Goal: Check status: Check status

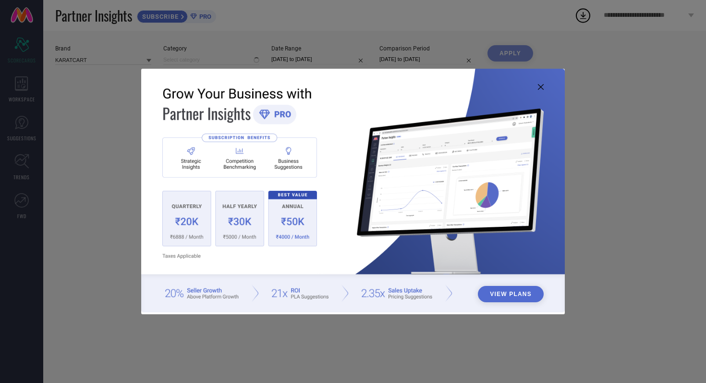
type input "All"
click at [541, 85] on icon at bounding box center [541, 87] width 6 height 6
click at [541, 86] on icon at bounding box center [541, 87] width 6 height 6
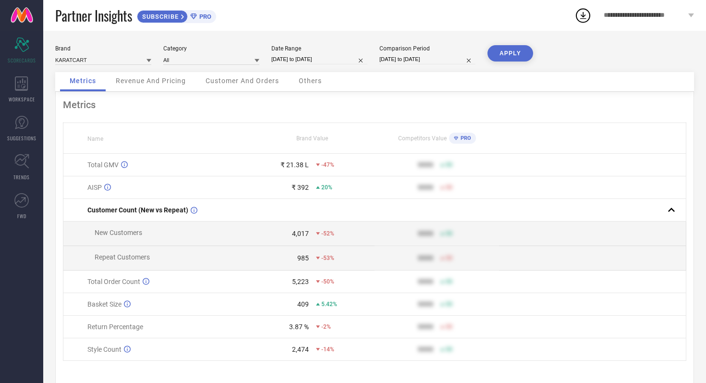
scroll to position [1, 0]
